Goal: Navigation & Orientation: Find specific page/section

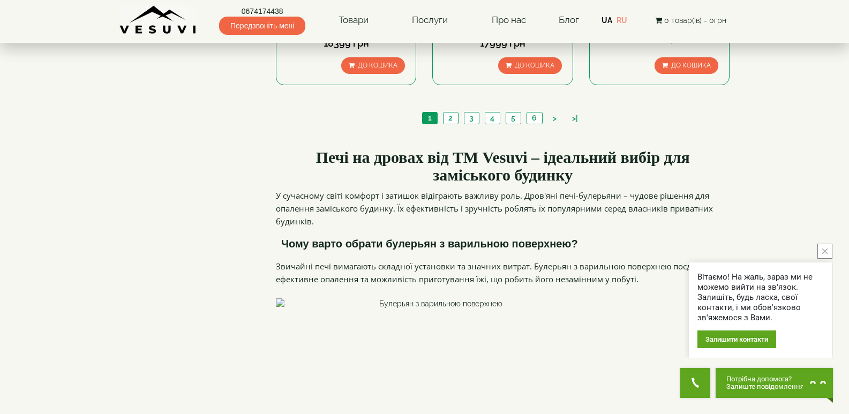
scroll to position [1095, 0]
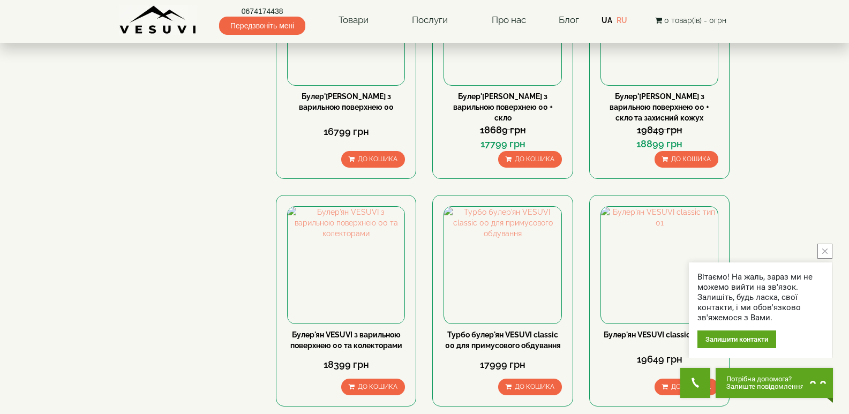
click at [158, 31] on img at bounding box center [158, 19] width 78 height 29
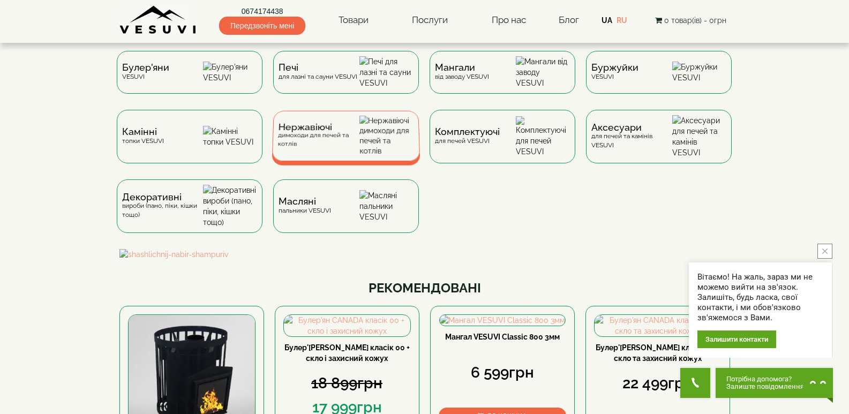
click at [303, 131] on span "Нержавіючі" at bounding box center [318, 127] width 81 height 8
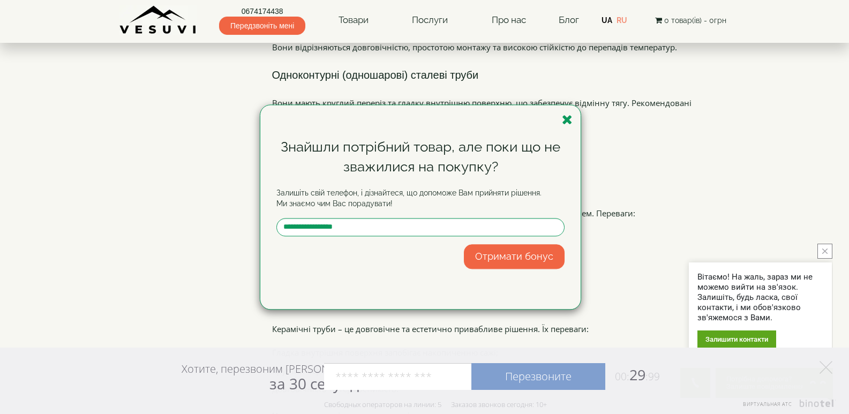
scroll to position [2585, 0]
